Goal: Task Accomplishment & Management: Manage account settings

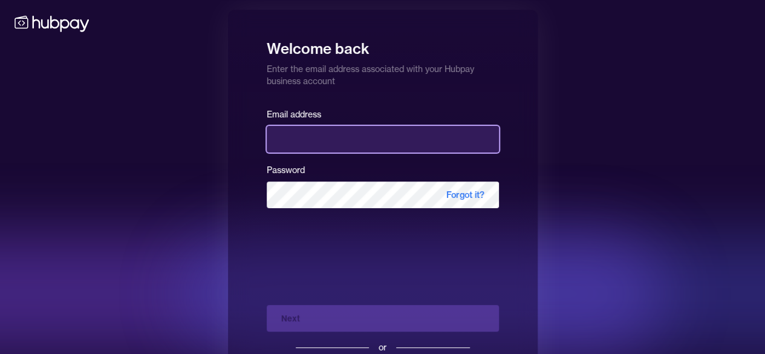
type input "**********"
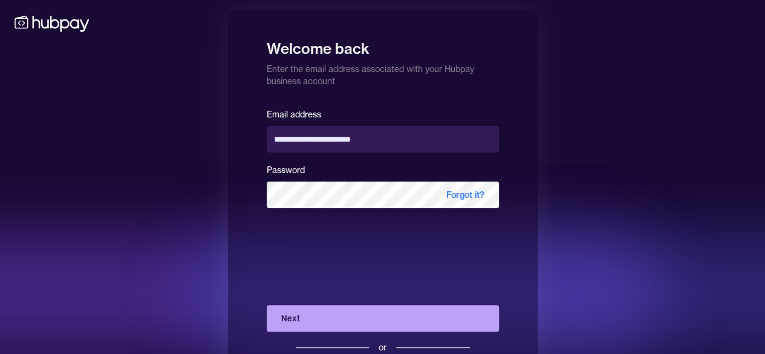
click at [361, 313] on button "Next" at bounding box center [383, 318] width 232 height 27
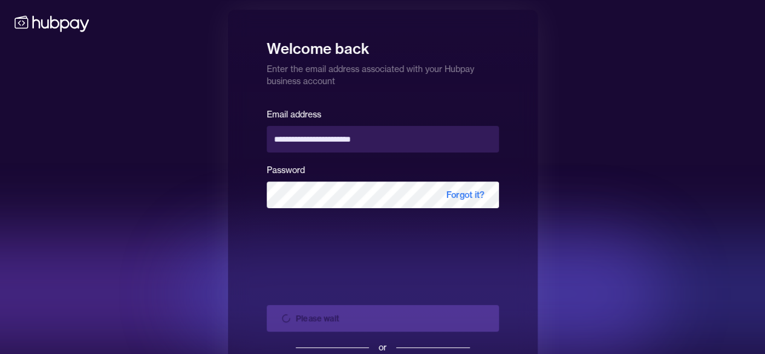
scroll to position [58, 0]
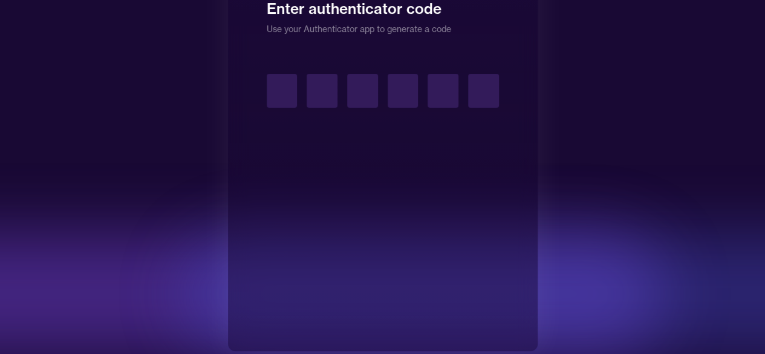
type input "*"
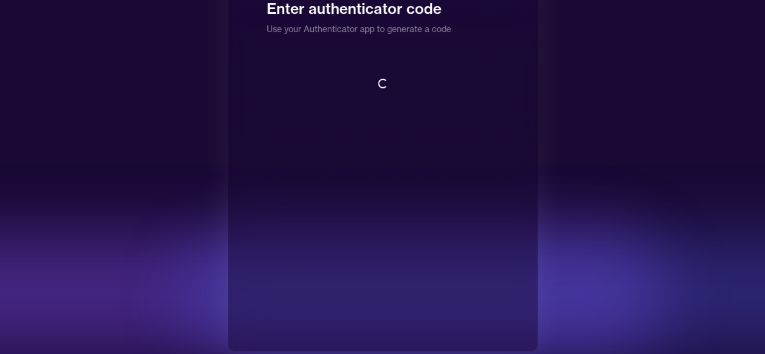
scroll to position [1, 0]
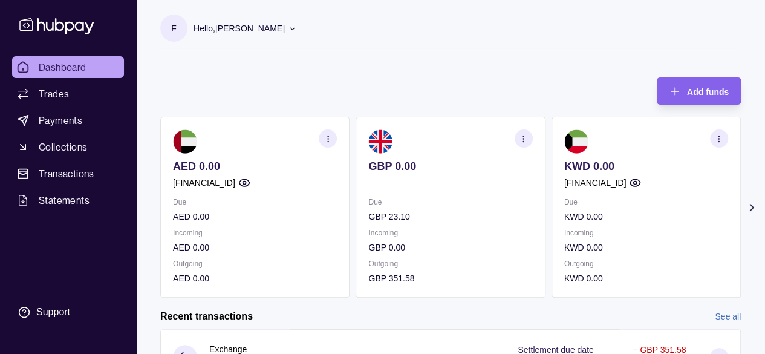
click at [761, 201] on section "Add funds AED 0.00 [FINANCIAL_ID] Due AED 0.00 Incoming AED 0.00 Outgoing AED 0…" at bounding box center [450, 347] width 629 height 564
click at [757, 208] on icon at bounding box center [752, 207] width 12 height 12
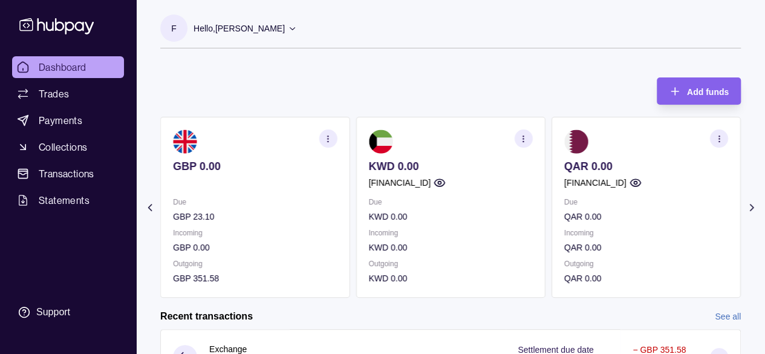
click at [757, 208] on icon at bounding box center [752, 207] width 12 height 12
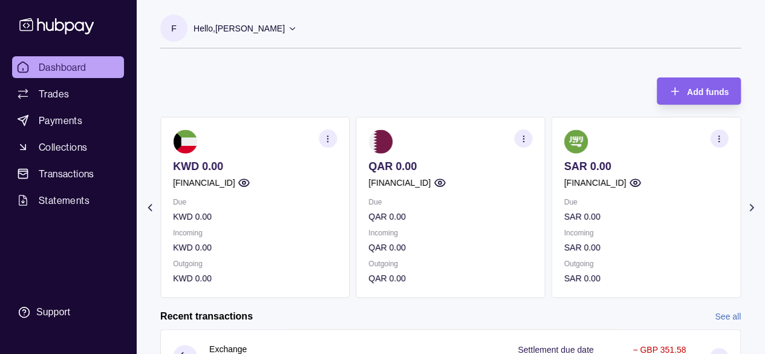
click at [746, 209] on icon at bounding box center [752, 207] width 12 height 12
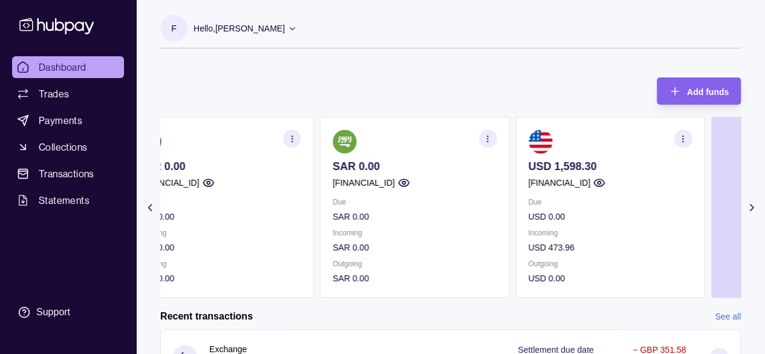
click at [574, 249] on div "Due USD 0.00 Incoming USD 473.96 Outgoing USD 0.00" at bounding box center [610, 240] width 164 height 90
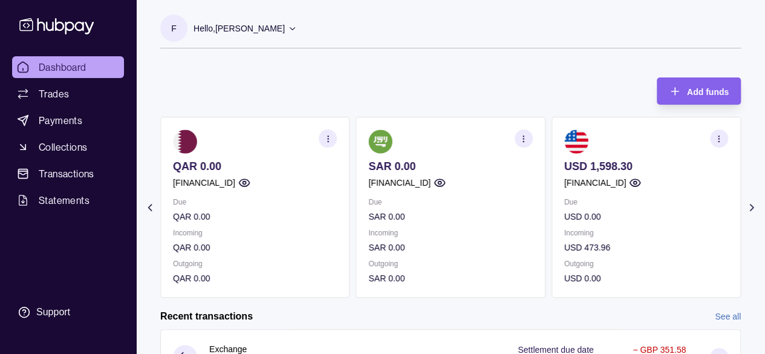
click at [753, 208] on icon at bounding box center [751, 207] width 3 height 6
